Goal: Transaction & Acquisition: Book appointment/travel/reservation

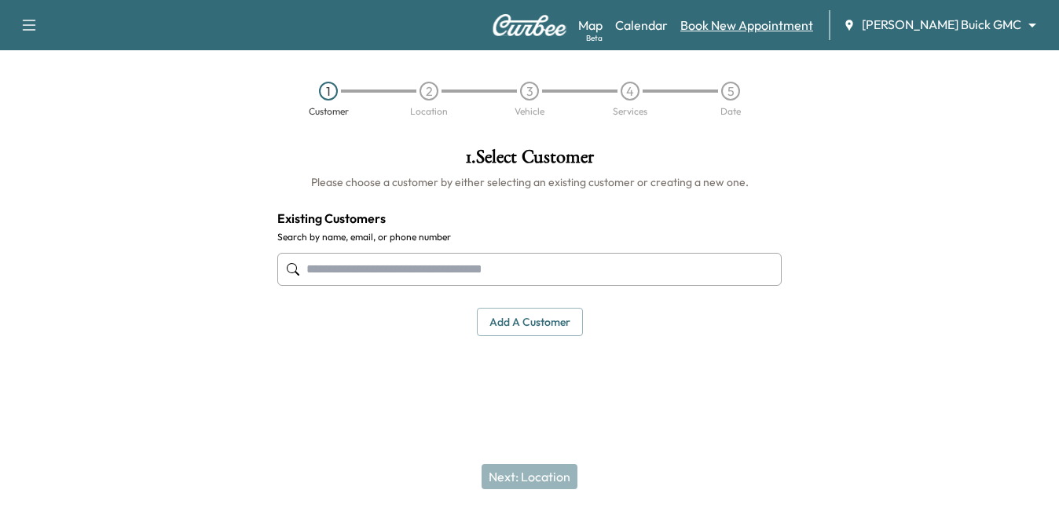
click at [781, 19] on link "Book New Appointment" at bounding box center [746, 25] width 133 height 19
click at [775, 21] on link "Book New Appointment" at bounding box center [746, 25] width 133 height 19
click at [381, 269] on input "text" at bounding box center [529, 269] width 504 height 33
paste input "**********"
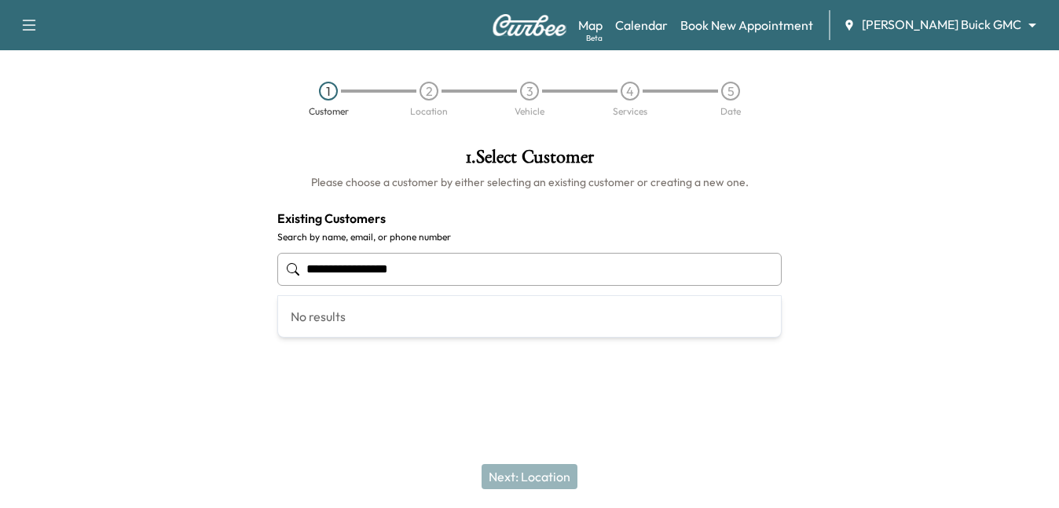
type input "**********"
click at [383, 279] on input "text" at bounding box center [529, 269] width 504 height 33
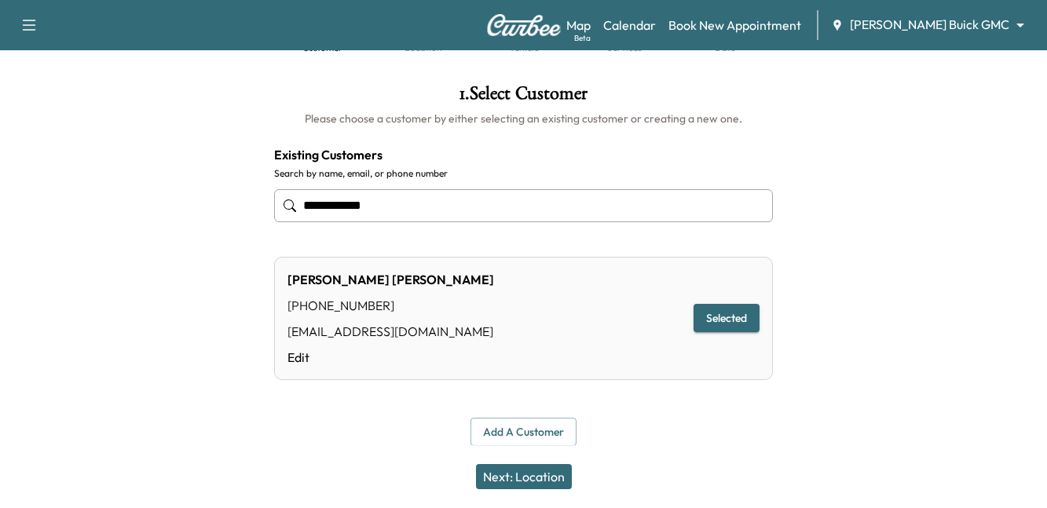
scroll to position [64, 0]
type input "**********"
click at [729, 317] on button "Selected" at bounding box center [727, 317] width 66 height 29
click at [493, 477] on button "Next: Location" at bounding box center [524, 476] width 96 height 25
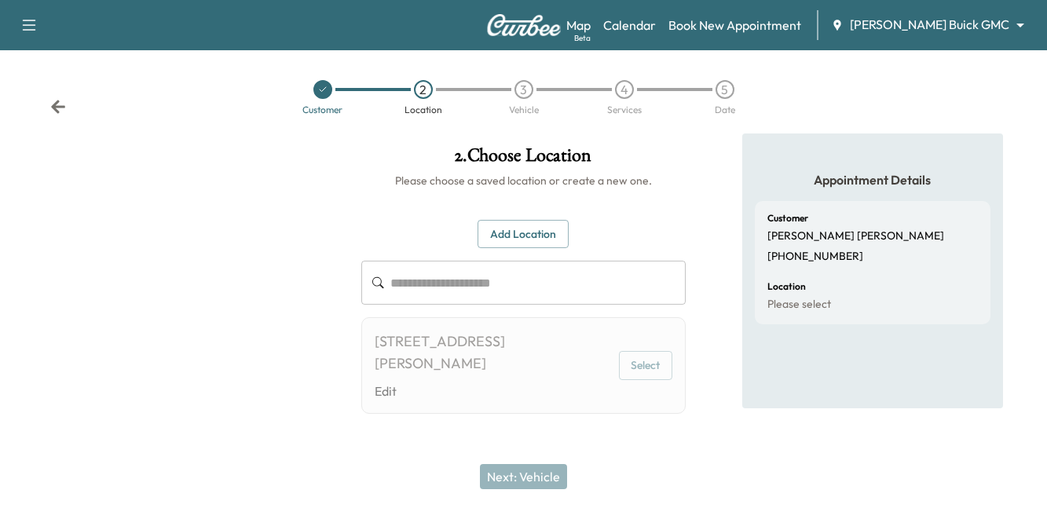
scroll to position [2, 0]
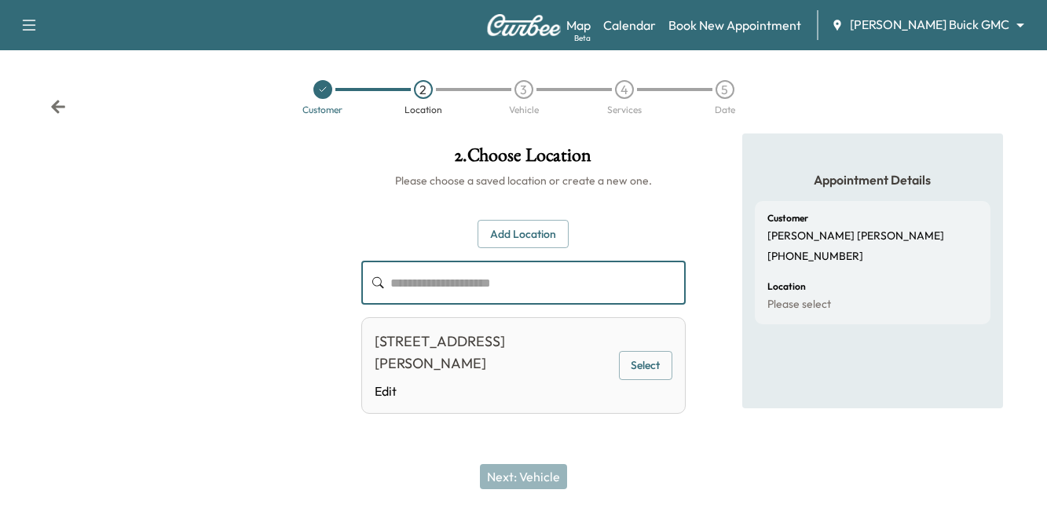
click at [458, 273] on input "text" at bounding box center [538, 283] width 295 height 44
click at [612, 226] on div "**********" at bounding box center [523, 317] width 324 height 195
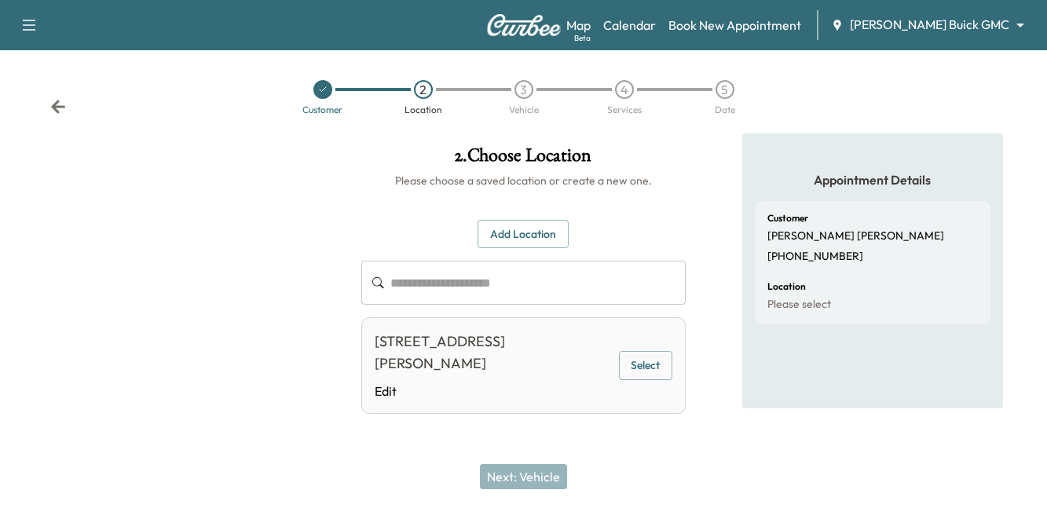
click at [655, 363] on button "Select" at bounding box center [645, 365] width 53 height 29
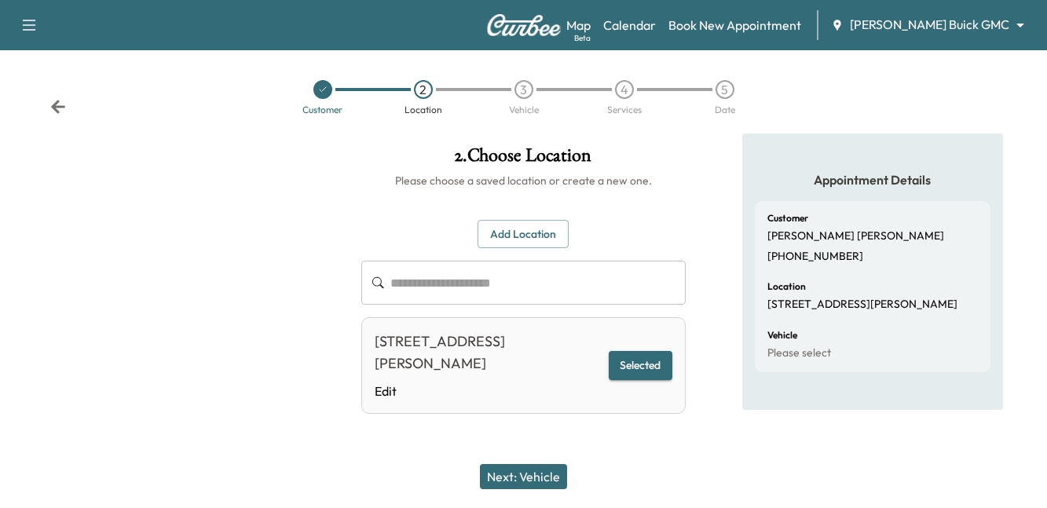
click at [523, 477] on button "Next: Vehicle" at bounding box center [523, 476] width 87 height 25
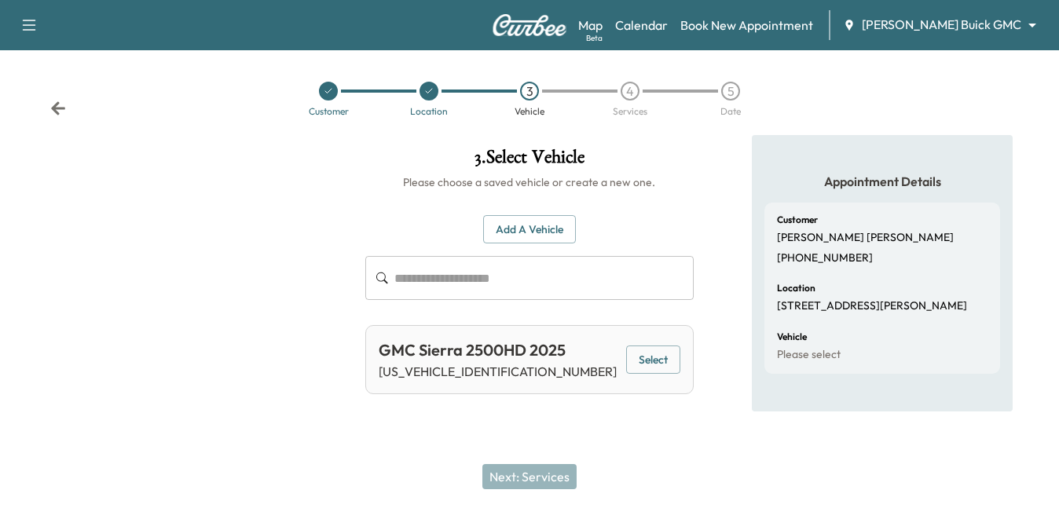
click at [650, 362] on button "Select" at bounding box center [653, 360] width 54 height 29
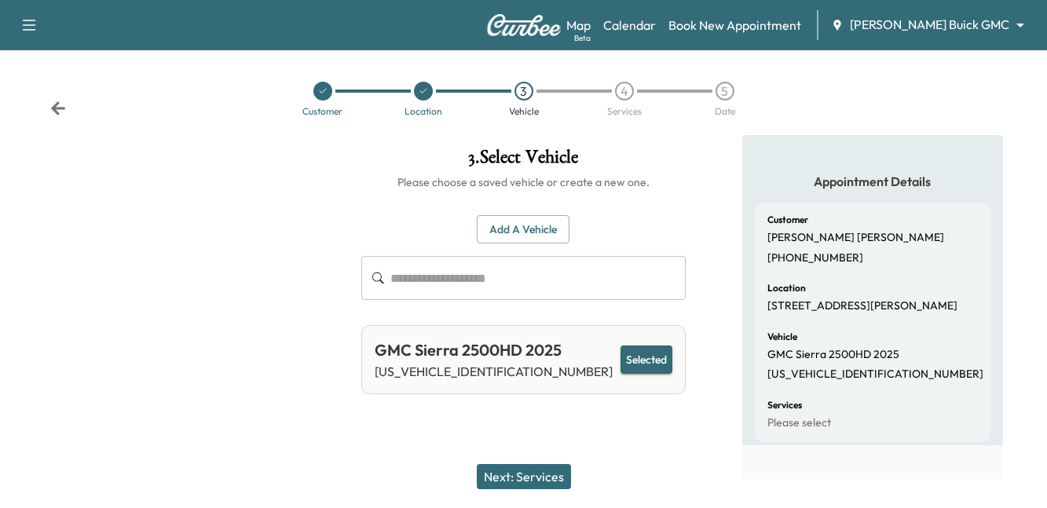
click at [518, 479] on button "Next: Services" at bounding box center [524, 476] width 94 height 25
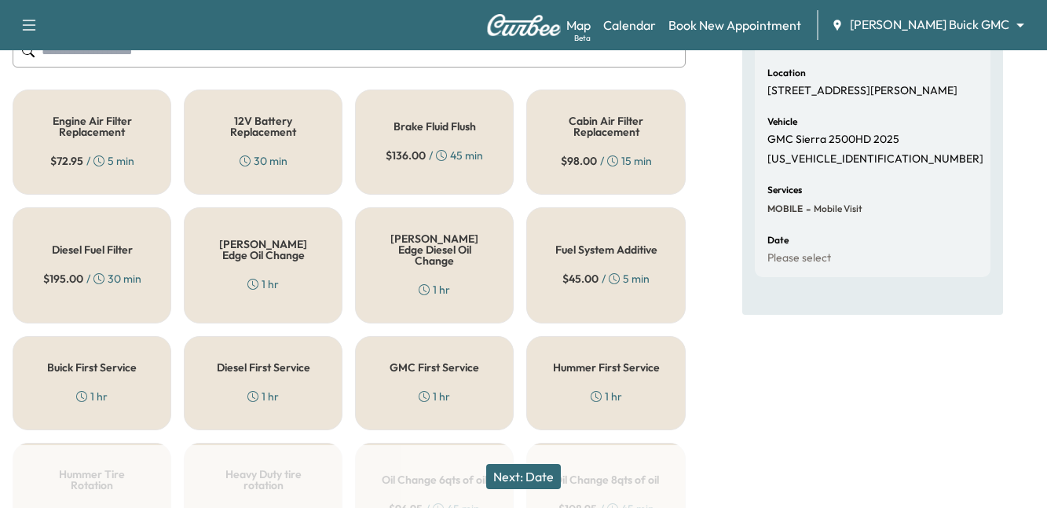
scroll to position [236, 0]
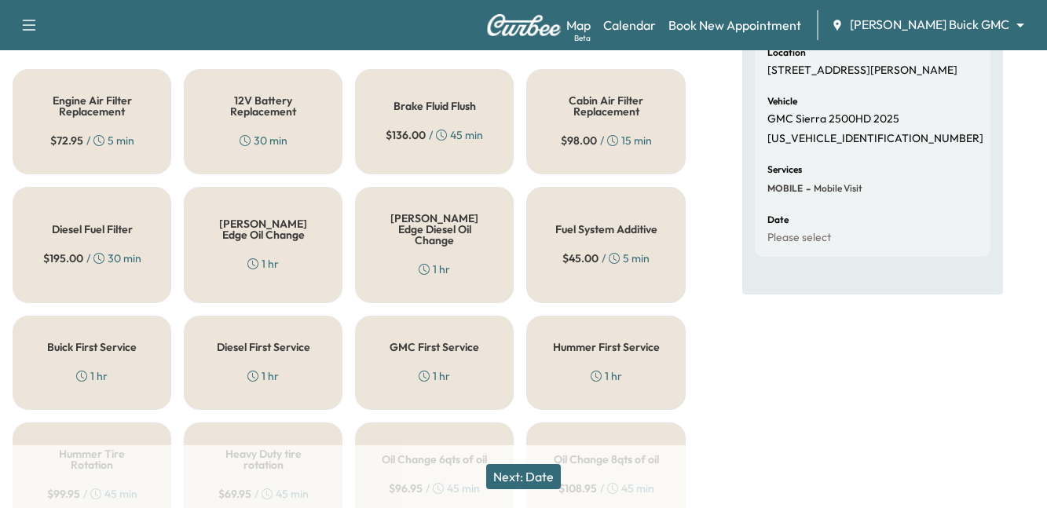
click at [433, 350] on div "GMC First Service 1 hr" at bounding box center [434, 363] width 159 height 94
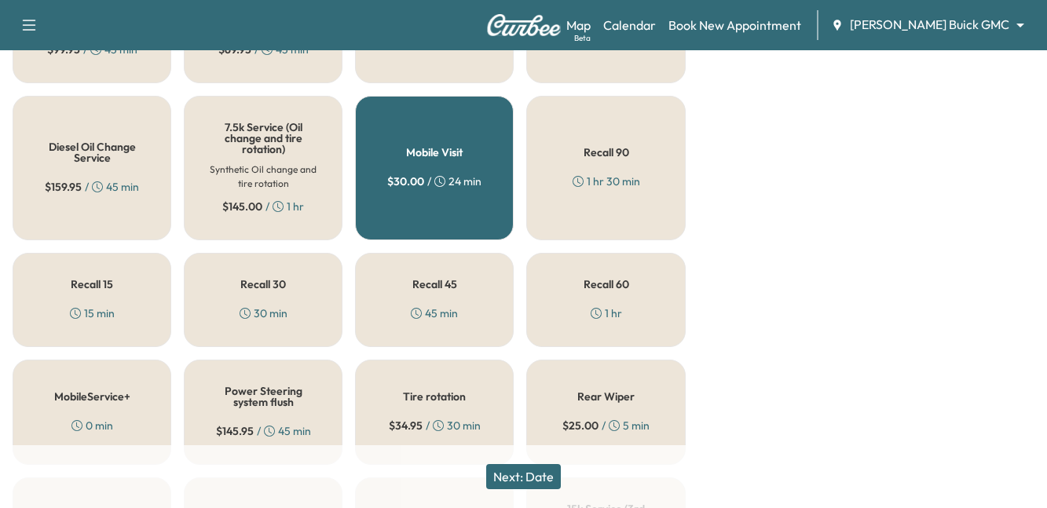
scroll to position [707, 0]
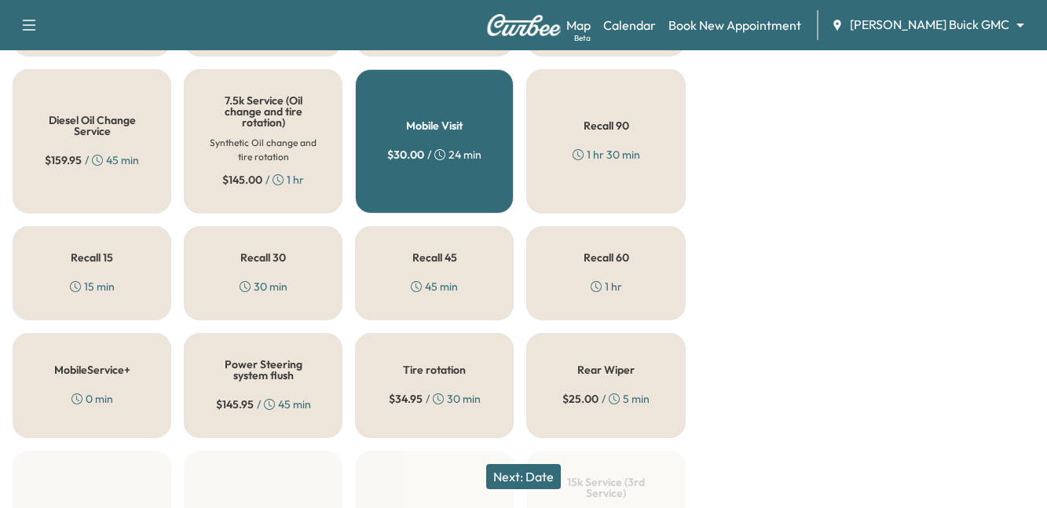
click at [508, 472] on button "Next: Date" at bounding box center [523, 476] width 75 height 25
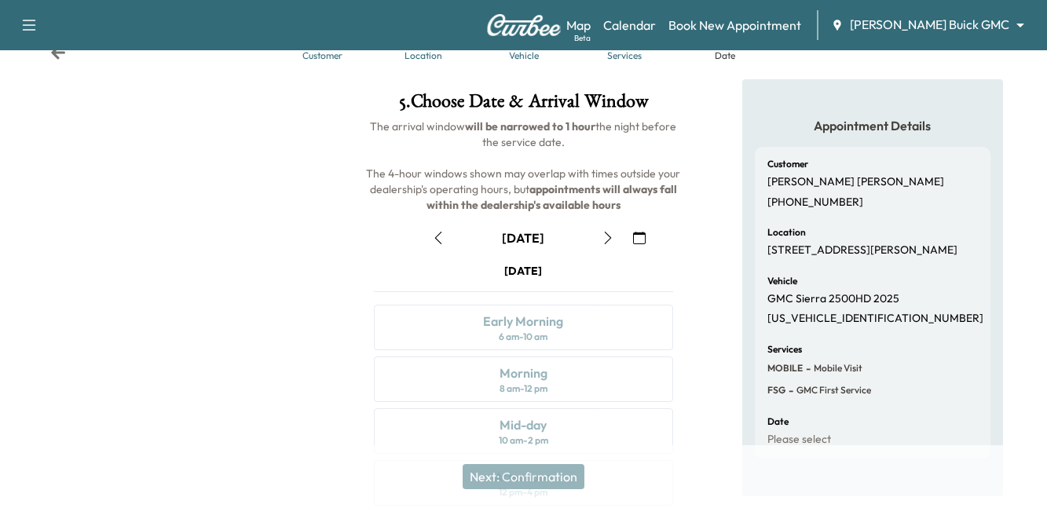
scroll to position [0, 0]
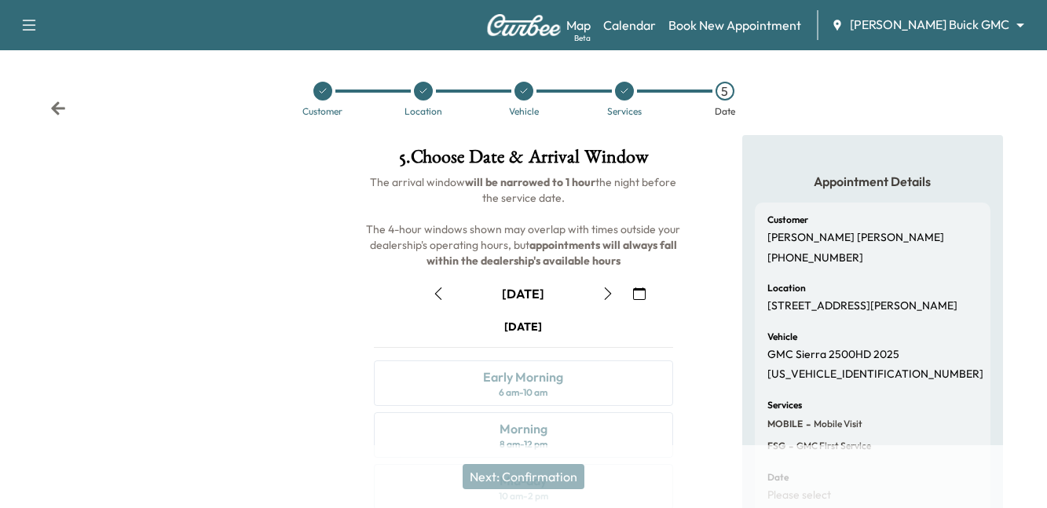
click at [610, 293] on icon "button" at bounding box center [608, 294] width 13 height 13
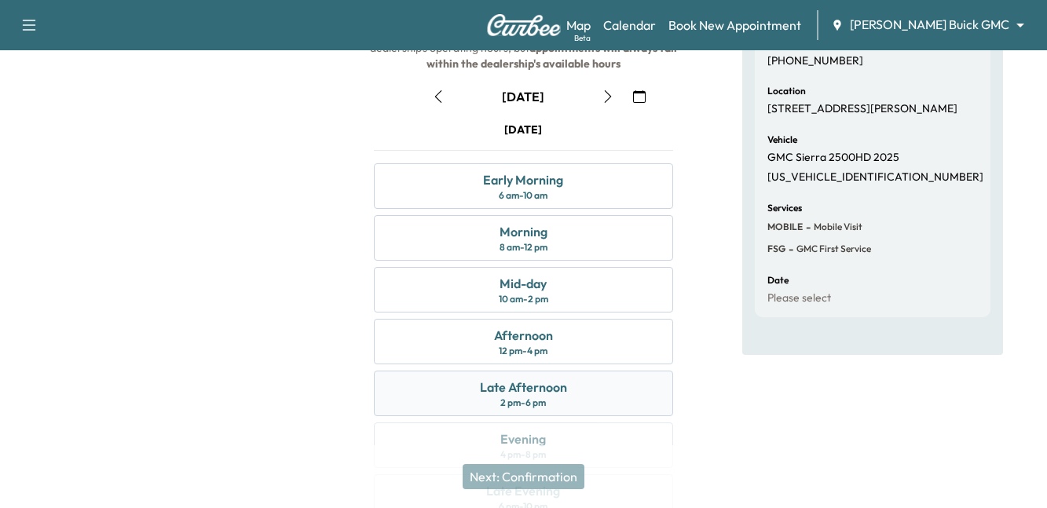
scroll to position [236, 0]
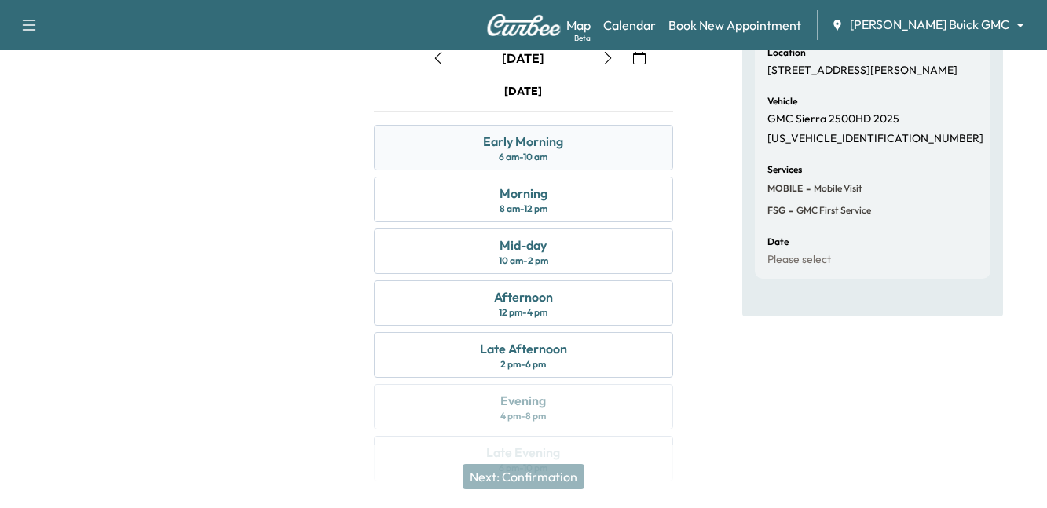
click at [517, 153] on div "6 am - 10 am" at bounding box center [523, 157] width 49 height 13
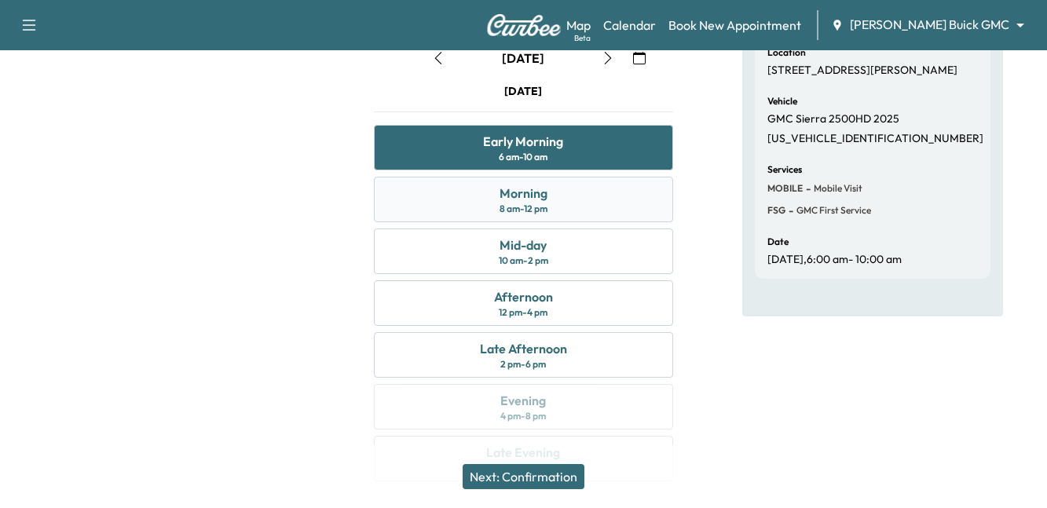
click at [513, 201] on div "Morning" at bounding box center [524, 193] width 48 height 19
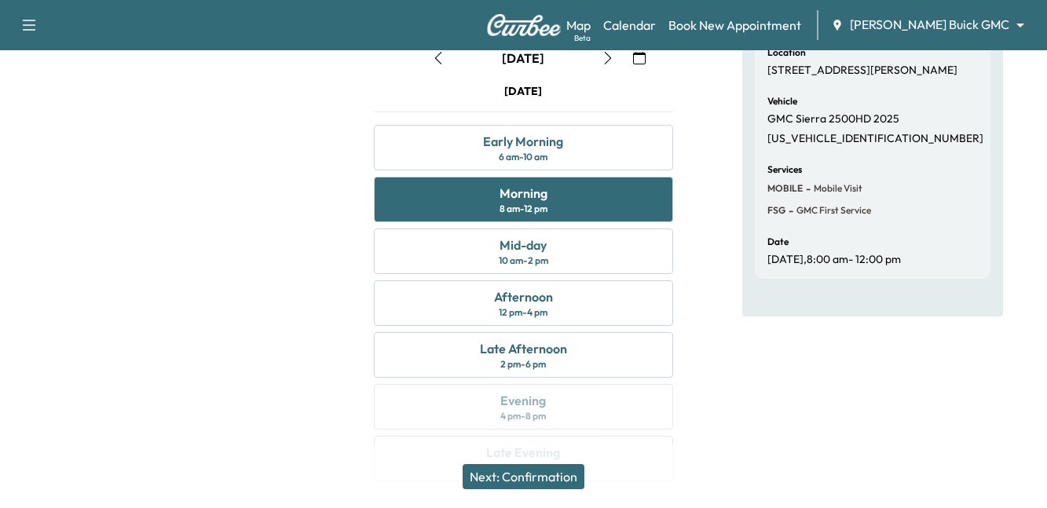
click at [535, 475] on button "Next: Confirmation" at bounding box center [524, 476] width 122 height 25
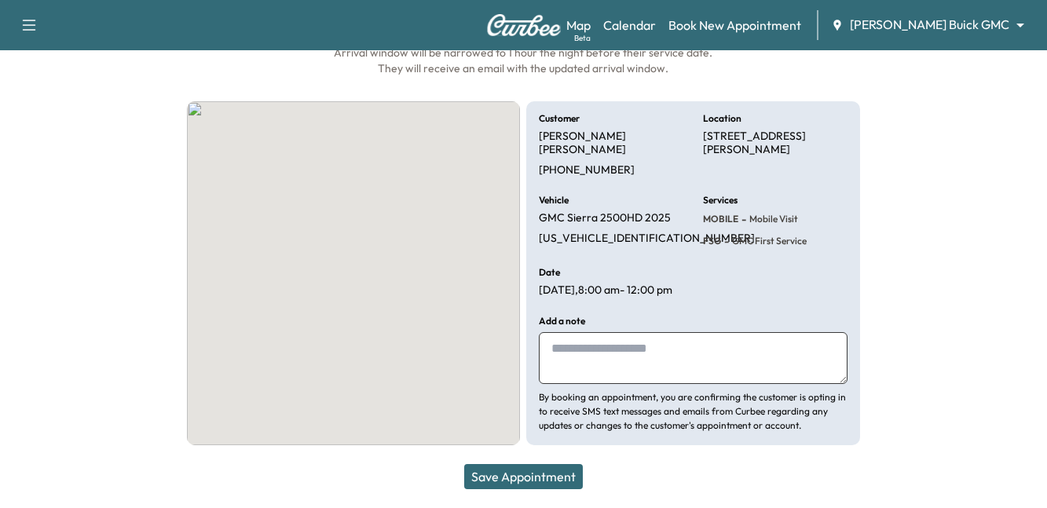
scroll to position [130, 0]
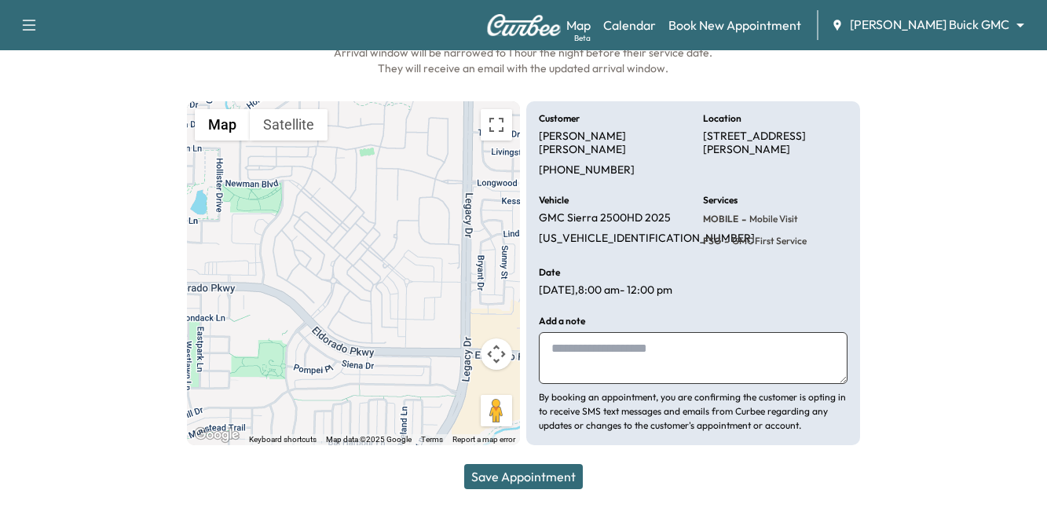
click at [600, 347] on textarea at bounding box center [693, 358] width 308 height 52
type textarea "**********"
click at [519, 471] on button "Save Appointment" at bounding box center [523, 476] width 119 height 25
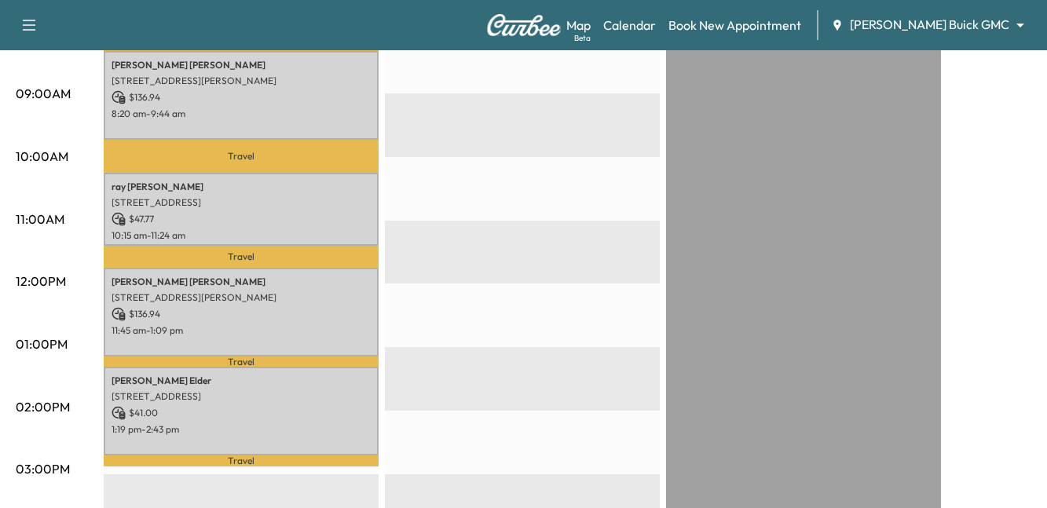
scroll to position [471, 0]
